Goal: Task Accomplishment & Management: Complete application form

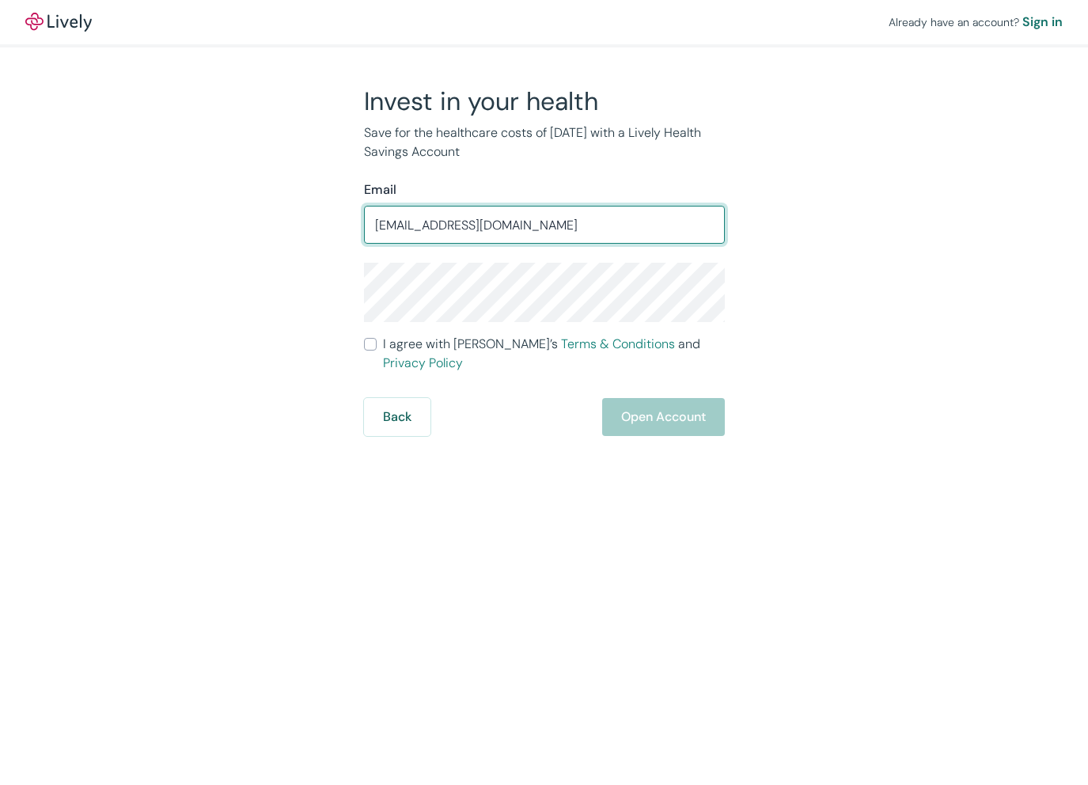
type input "[EMAIL_ADDRESS][DOMAIN_NAME]"
click at [830, 393] on div "Invest in your health Save for the healthcare costs of [DATE] with a Lively Hea…" at bounding box center [535, 260] width 760 height 351
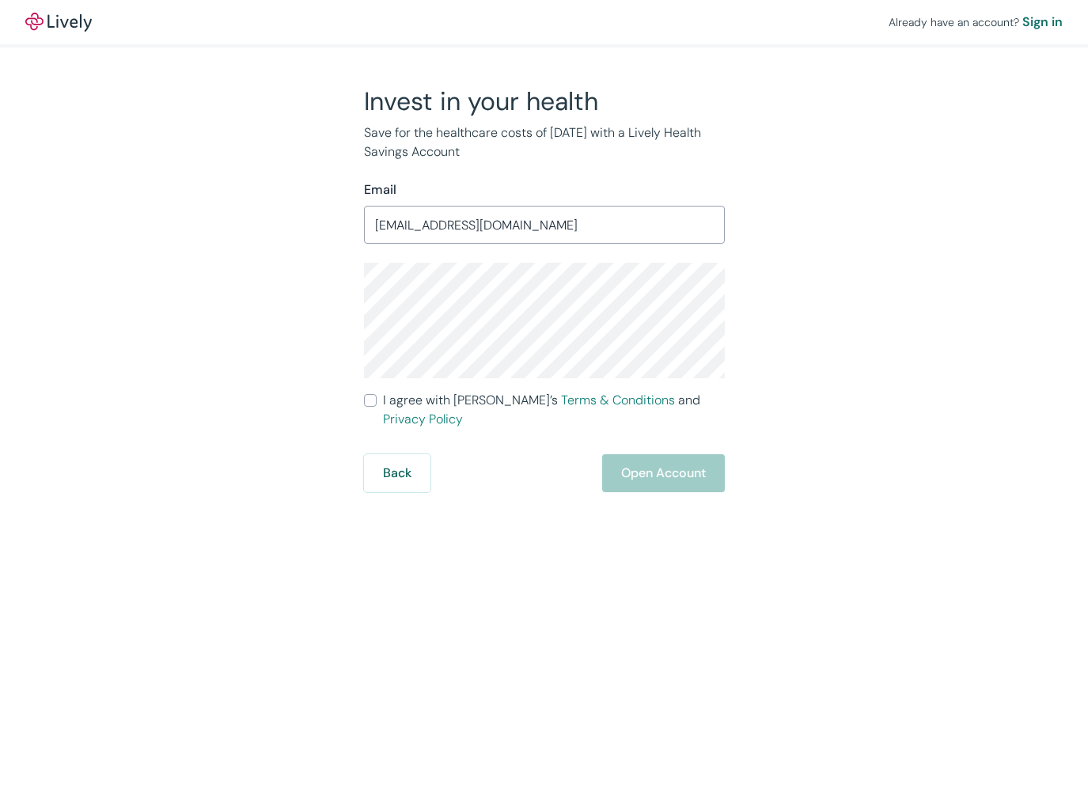
click at [878, 518] on div "Already have an account? Sign in Invest in your health Save for the healthcare …" at bounding box center [544, 392] width 1088 height 785
click at [370, 401] on input "I agree with Lively’s Terms & Conditions and Privacy Policy" at bounding box center [370, 400] width 13 height 13
checkbox input "true"
click at [654, 454] on button "Open Account" at bounding box center [663, 473] width 123 height 38
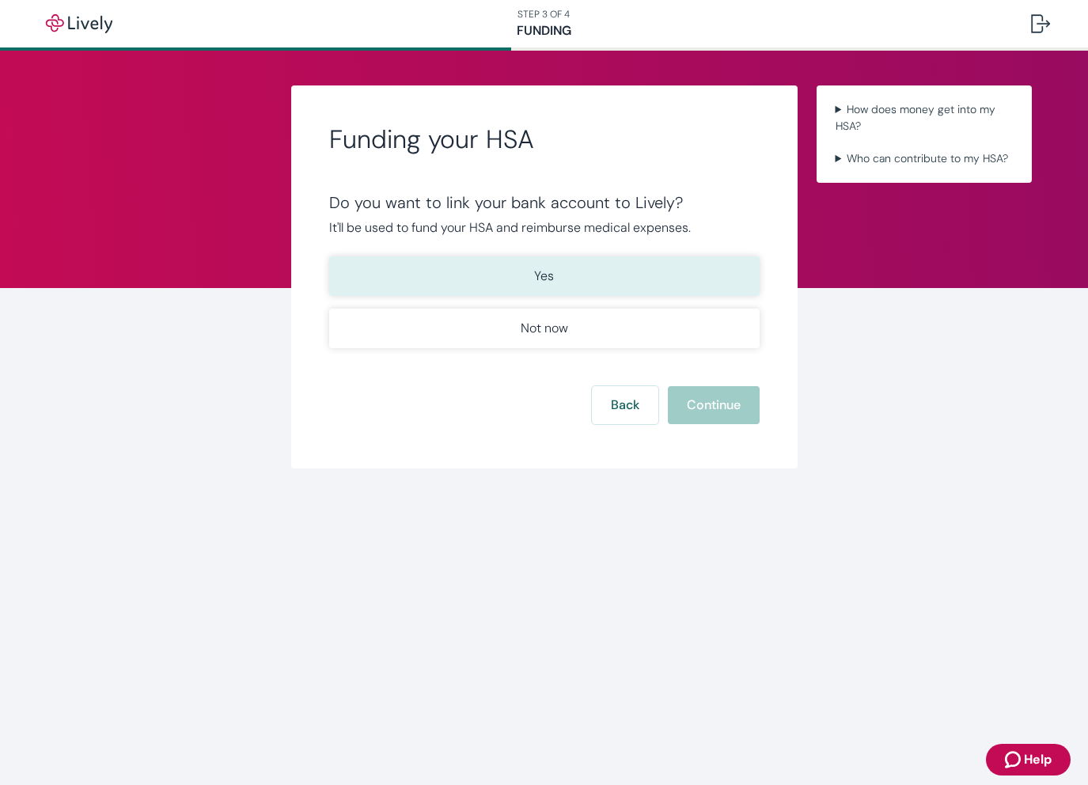
click at [540, 279] on p "Yes" at bounding box center [544, 276] width 20 height 19
click at [701, 404] on button "Continue" at bounding box center [714, 405] width 92 height 38
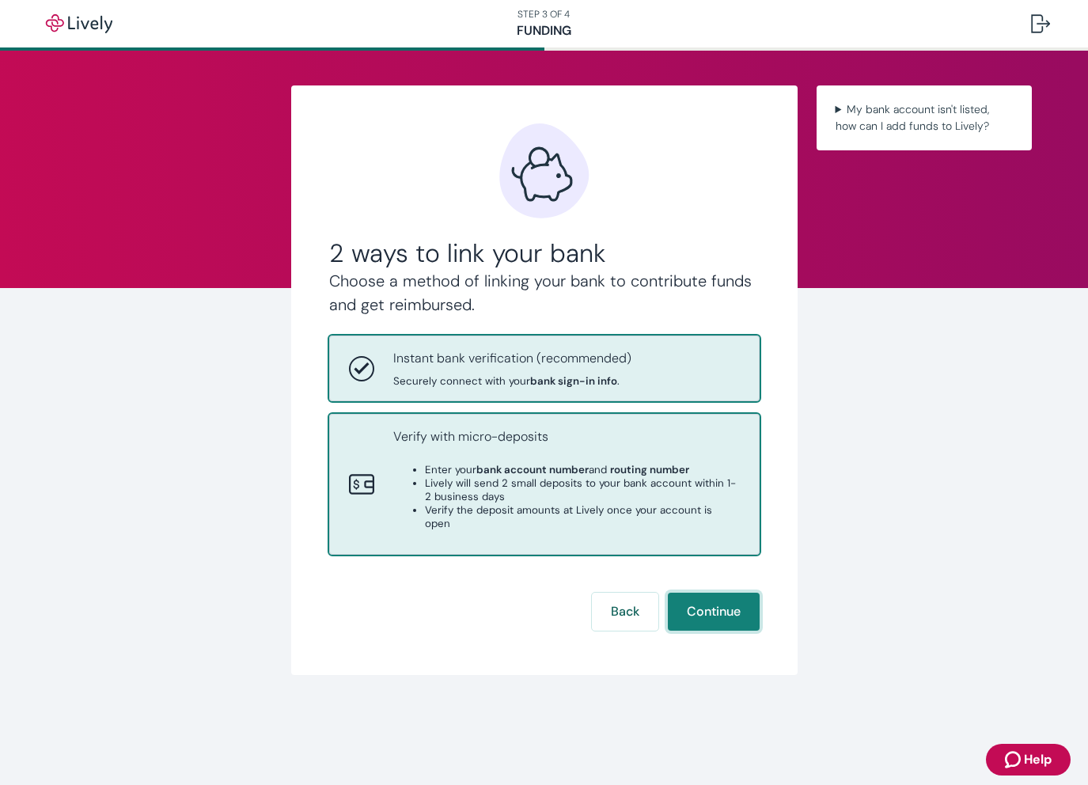
drag, startPoint x: 703, startPoint y: 597, endPoint x: 590, endPoint y: 509, distance: 143.9
click at [590, 511] on div "2 ways to link your bank Choose a method of linking your bank to contribute fun…" at bounding box center [544, 376] width 430 height 507
click at [590, 509] on li "Verify the deposit amounts at Lively once your account is open" at bounding box center [582, 516] width 315 height 27
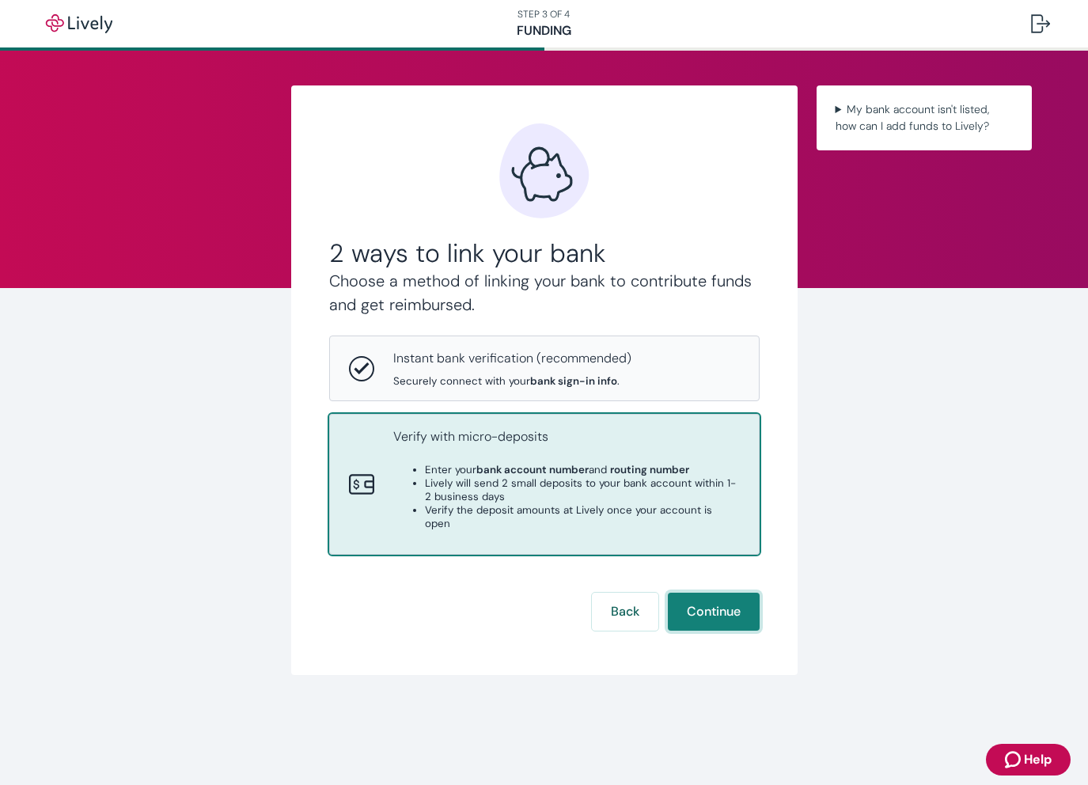
click at [707, 600] on button "Continue" at bounding box center [714, 612] width 92 height 38
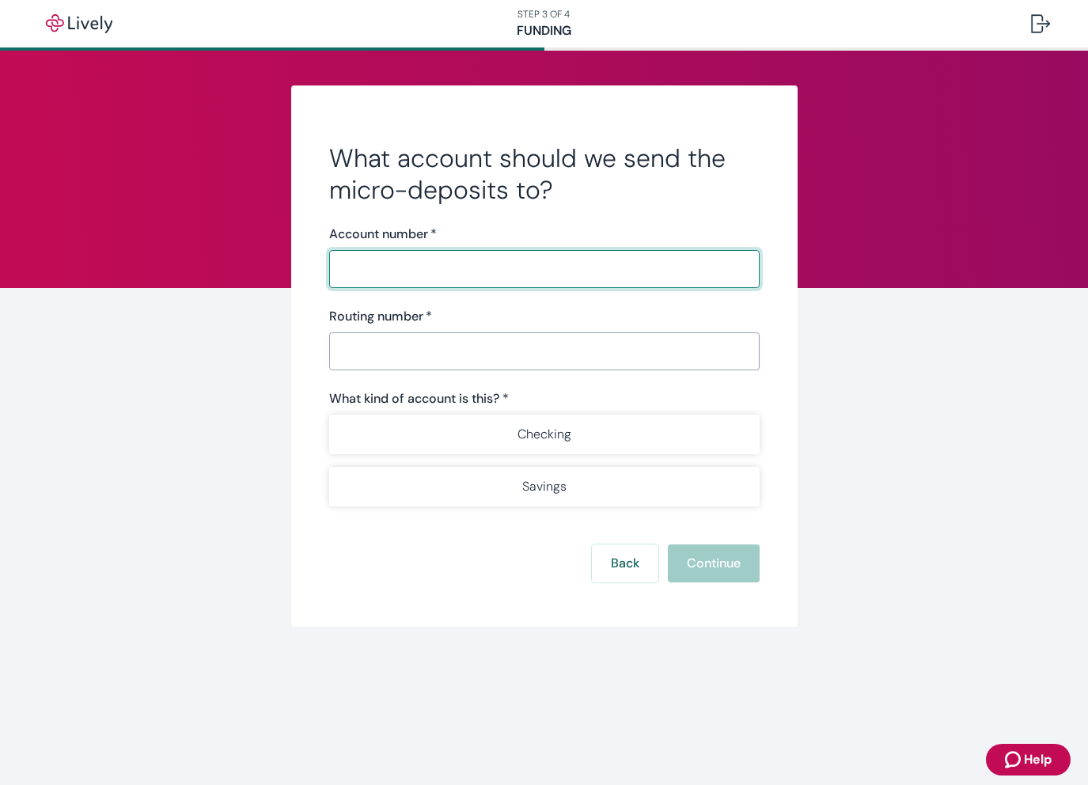
click at [392, 266] on input "Account number   *" at bounding box center [544, 269] width 430 height 32
type input "0075164160"
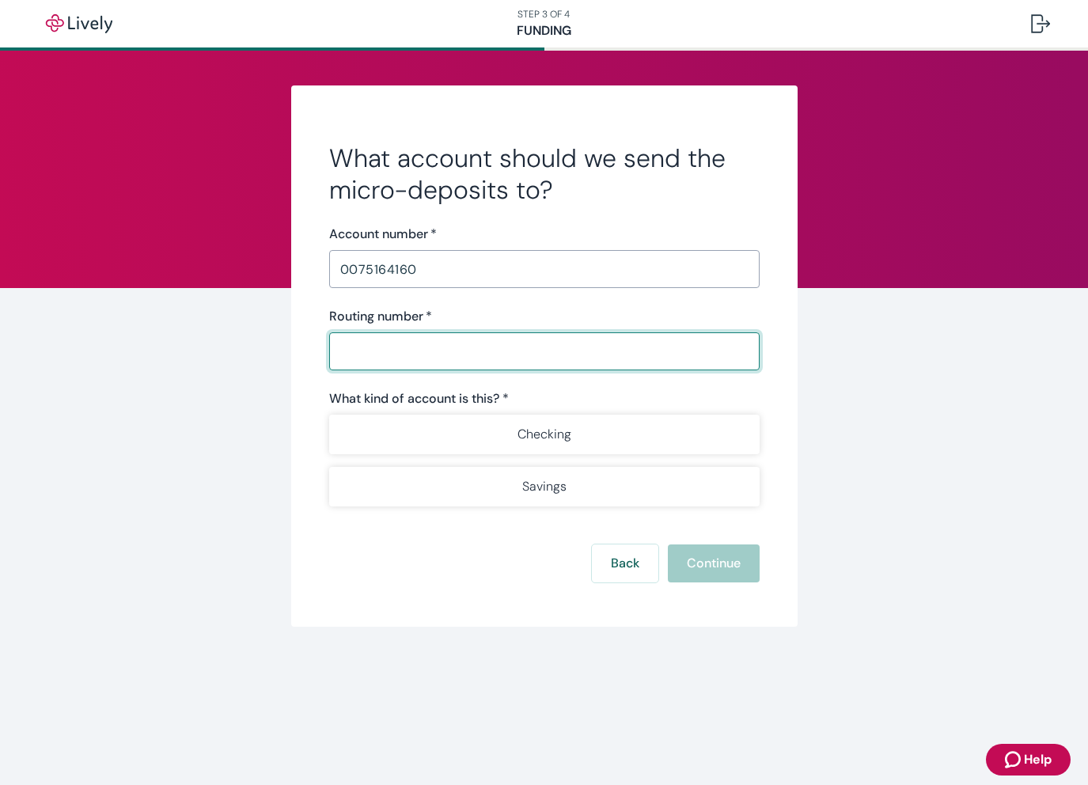
click at [374, 356] on input "Routing number   *" at bounding box center [544, 352] width 430 height 32
click at [626, 563] on form "What account should we send the micro-deposits to? Account number   * 007516416…" at bounding box center [544, 362] width 430 height 440
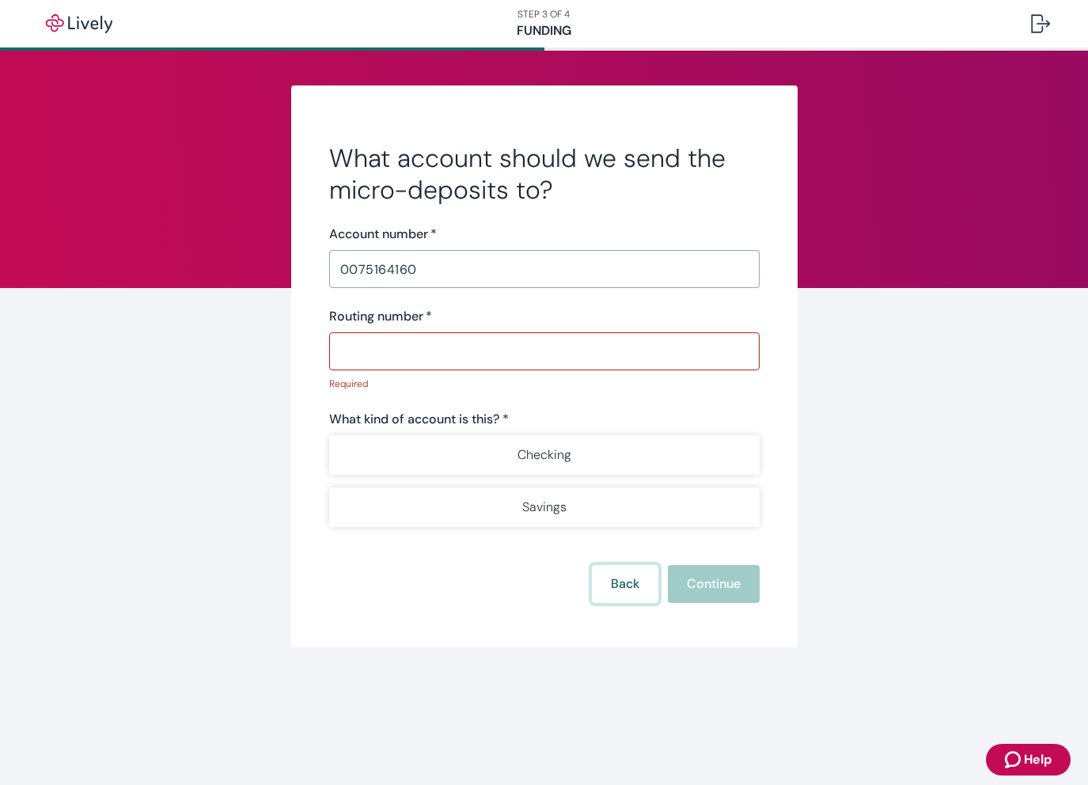
click at [624, 583] on button "Back" at bounding box center [625, 584] width 66 height 38
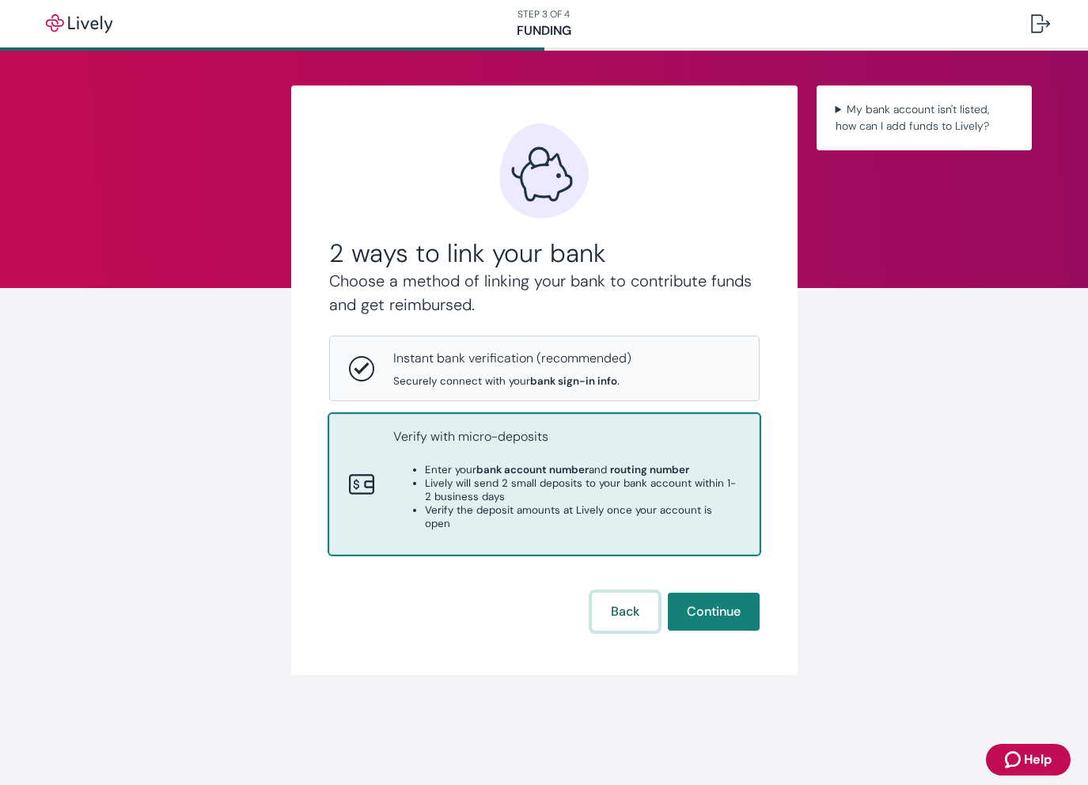
click at [624, 605] on button "Back" at bounding box center [625, 612] width 66 height 38
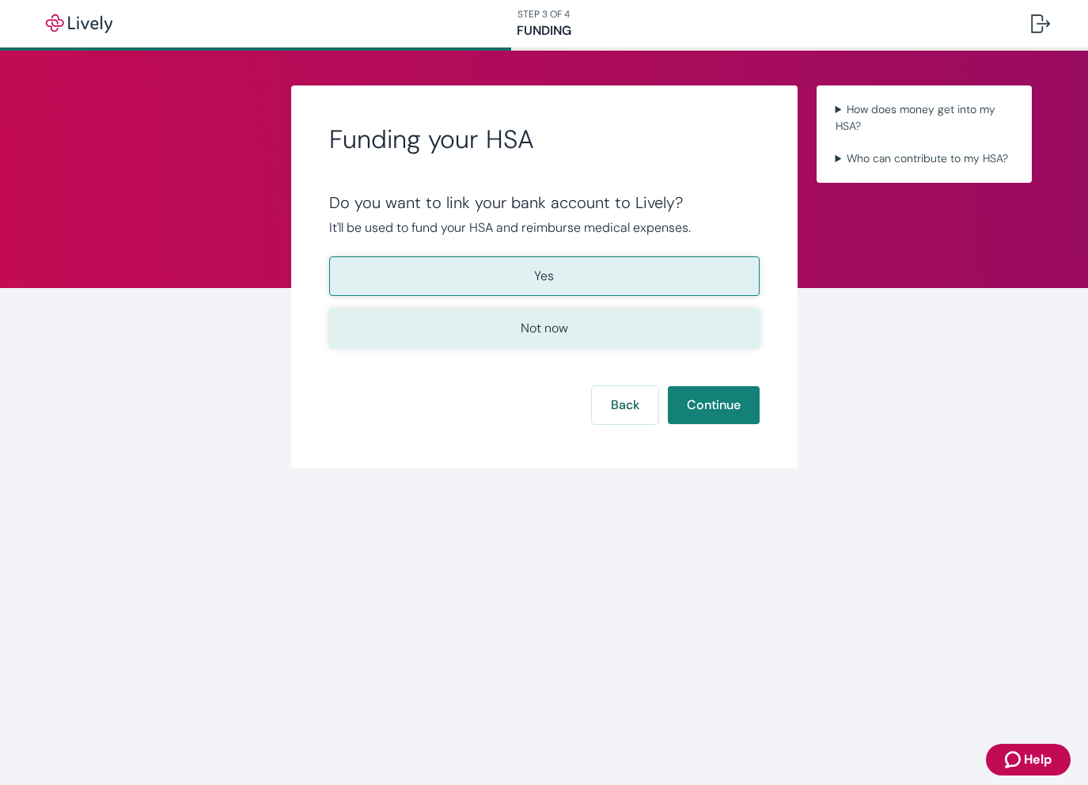
click at [544, 323] on p "Not now" at bounding box center [544, 328] width 47 height 19
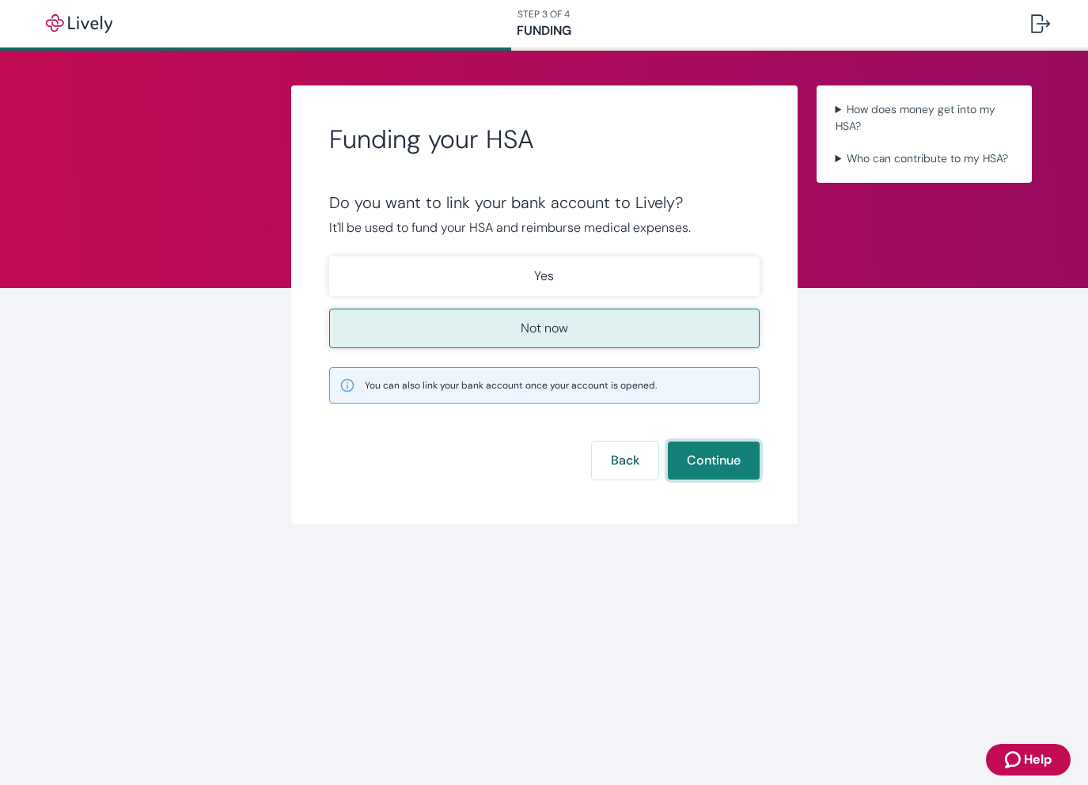
click at [707, 459] on button "Continue" at bounding box center [714, 461] width 92 height 38
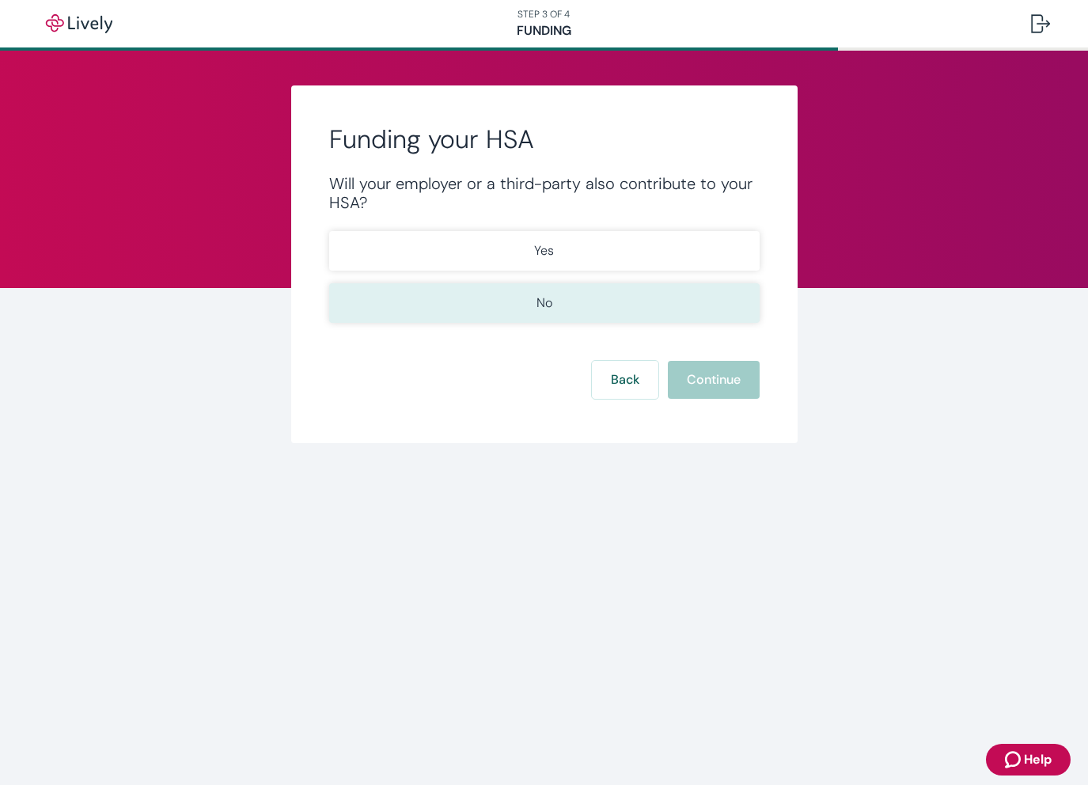
click at [565, 302] on button "No" at bounding box center [544, 303] width 430 height 40
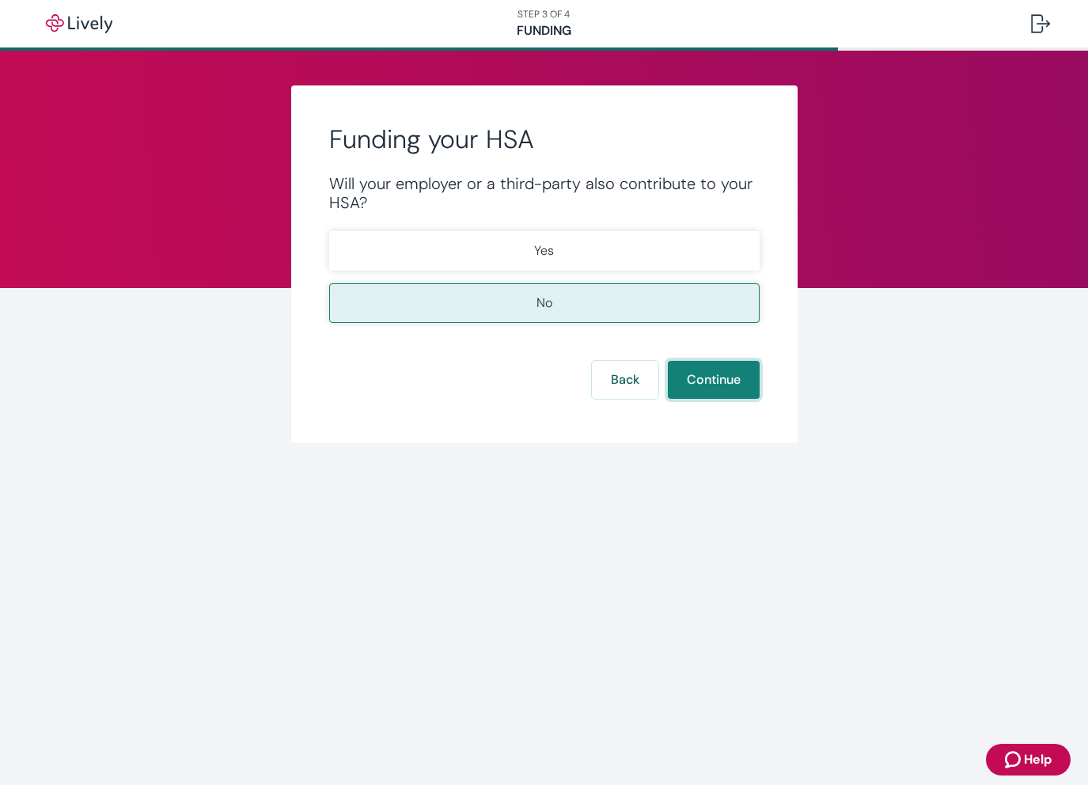
click at [710, 374] on button "Continue" at bounding box center [714, 380] width 92 height 38
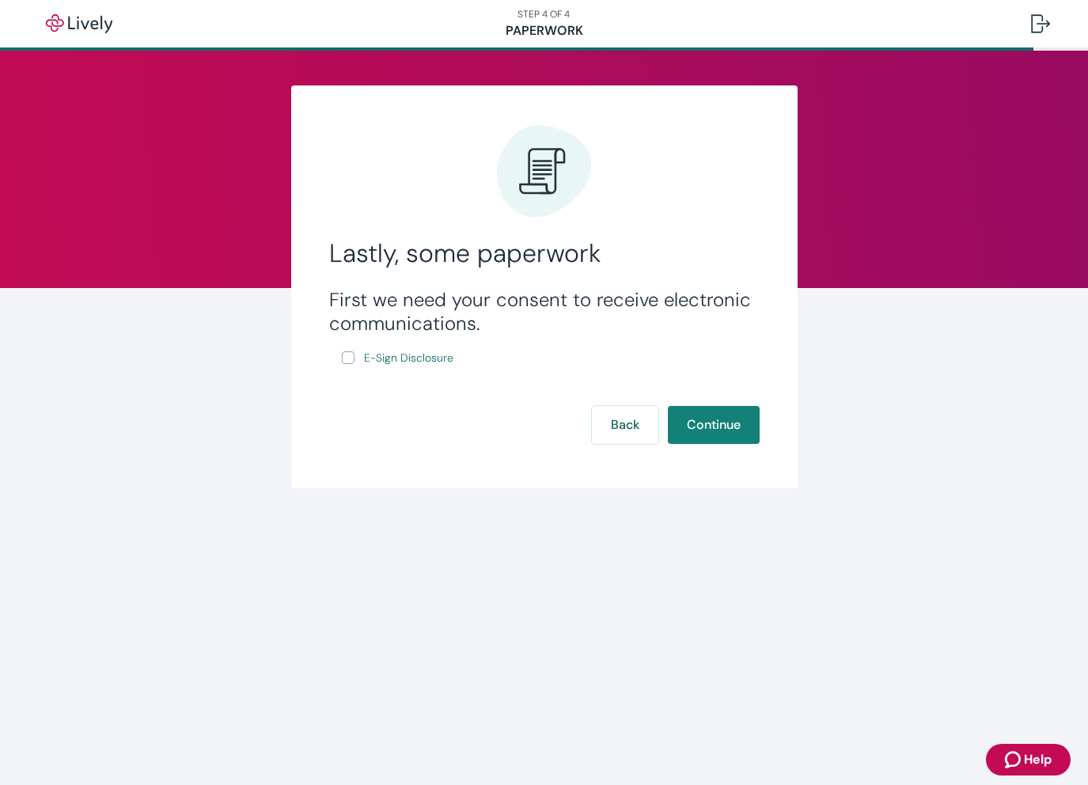
click at [351, 353] on input "E-Sign Disclosure" at bounding box center [348, 357] width 13 height 13
checkbox input "true"
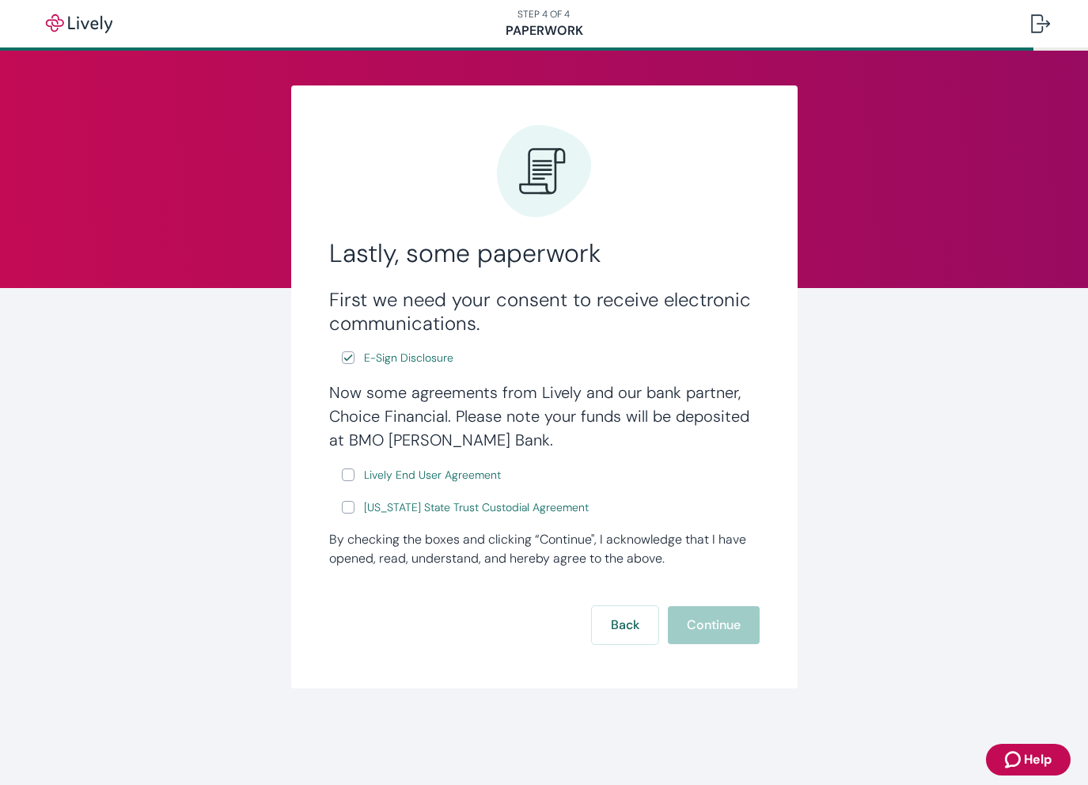
click at [353, 472] on input "Lively End User Agreement" at bounding box center [348, 474] width 13 height 13
checkbox input "true"
click at [347, 504] on input "Wyoming State Trust Custodial Agreement" at bounding box center [348, 507] width 13 height 13
checkbox input "true"
click at [714, 628] on button "Continue" at bounding box center [714, 625] width 92 height 38
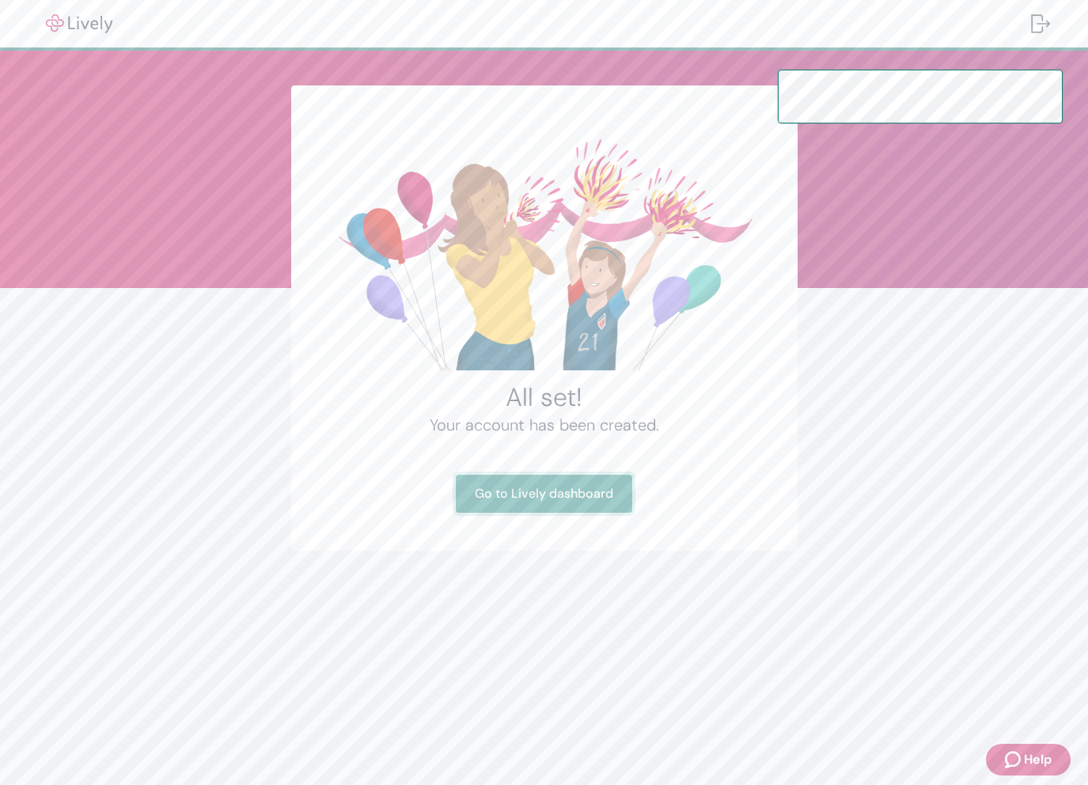
click at [560, 494] on link "Go to Lively dashboard" at bounding box center [544, 494] width 176 height 38
